Goal: Check status: Check status

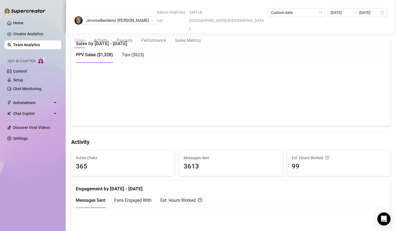
scroll to position [82, 0]
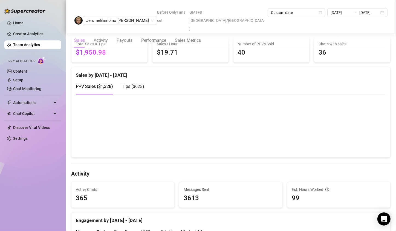
click at [21, 47] on link "Team Analytics" at bounding box center [26, 45] width 27 height 4
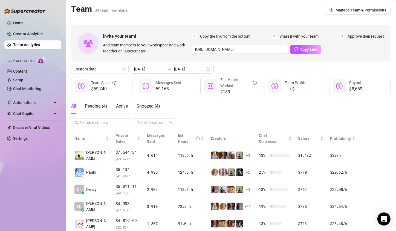
click at [202, 67] on div "[DATE] [DATE]" at bounding box center [172, 69] width 83 height 9
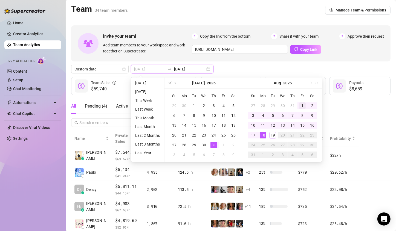
type input "[DATE]"
click at [300, 105] on div "1" at bounding box center [302, 106] width 7 height 7
type input "[DATE]"
click at [273, 136] on div "19" at bounding box center [272, 135] width 7 height 7
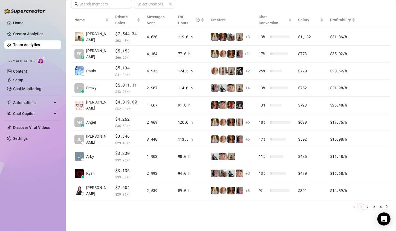
scroll to position [118, 0]
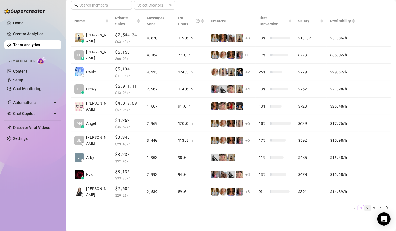
click at [364, 207] on link "2" at bounding box center [367, 208] width 6 height 6
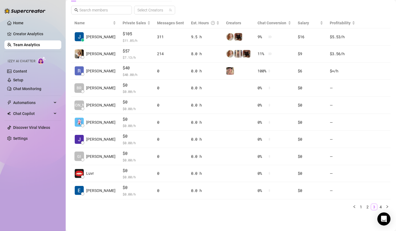
scroll to position [112, 0]
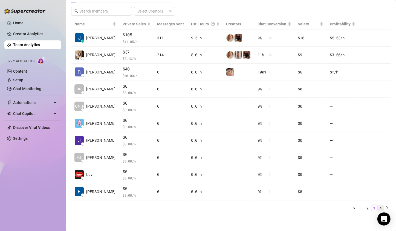
click at [377, 208] on link "4" at bounding box center [380, 208] width 6 height 6
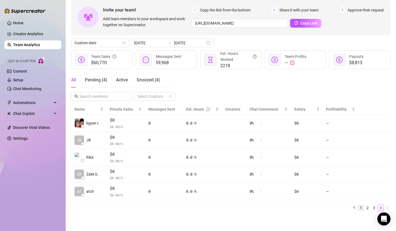
click at [358, 208] on link "1" at bounding box center [361, 208] width 6 height 6
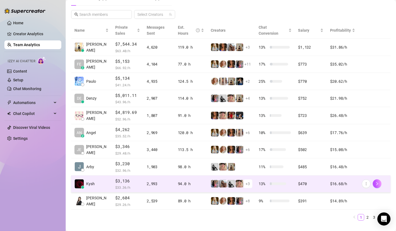
scroll to position [0, 0]
